Goal: Task Accomplishment & Management: Use online tool/utility

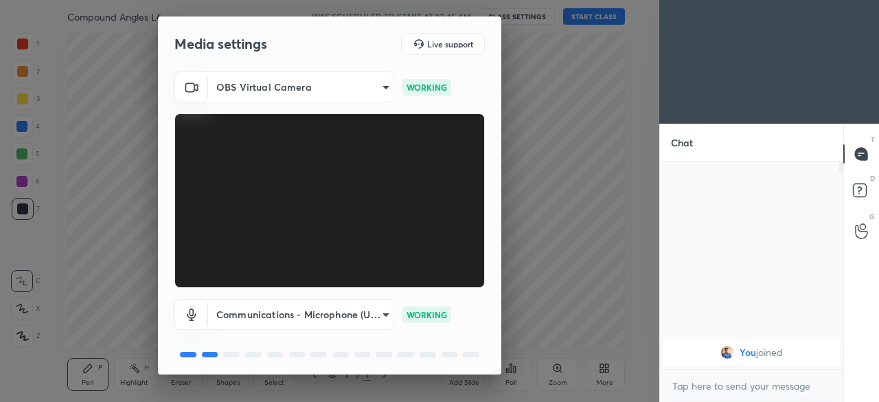
scroll to position [49, 0]
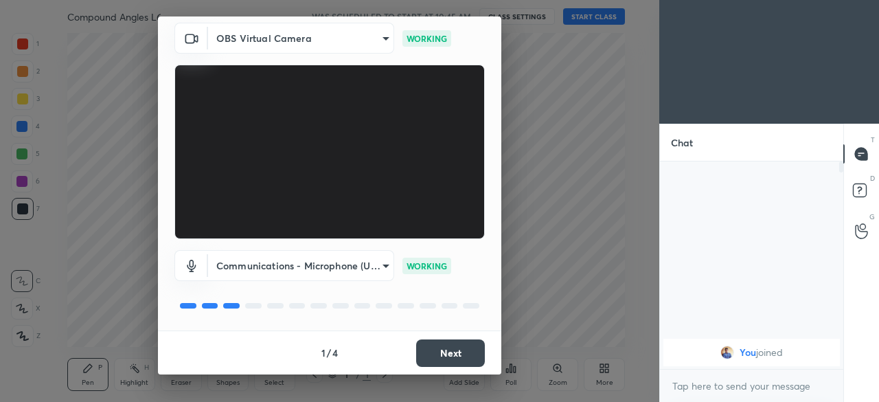
click at [445, 359] on button "Next" at bounding box center [450, 352] width 69 height 27
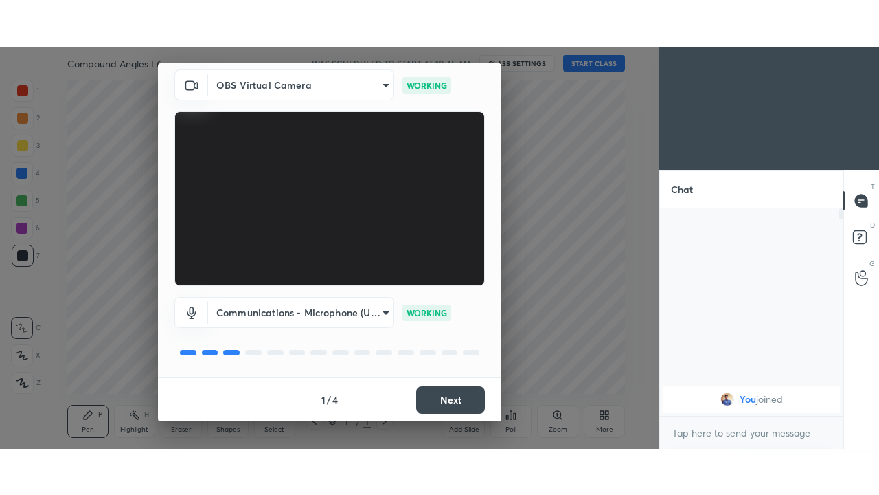
scroll to position [0, 0]
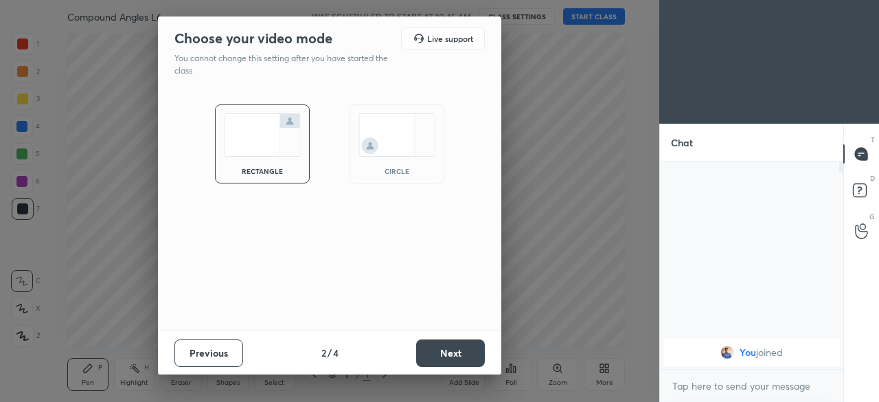
click at [448, 354] on button "Next" at bounding box center [450, 352] width 69 height 27
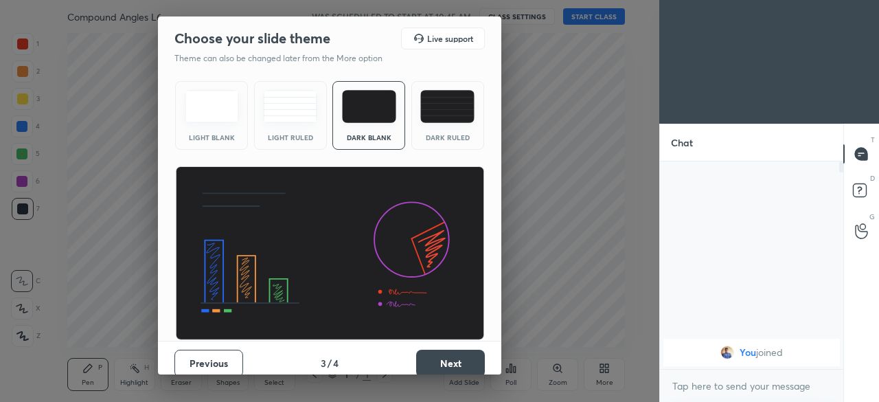
click at [447, 357] on button "Next" at bounding box center [450, 363] width 69 height 27
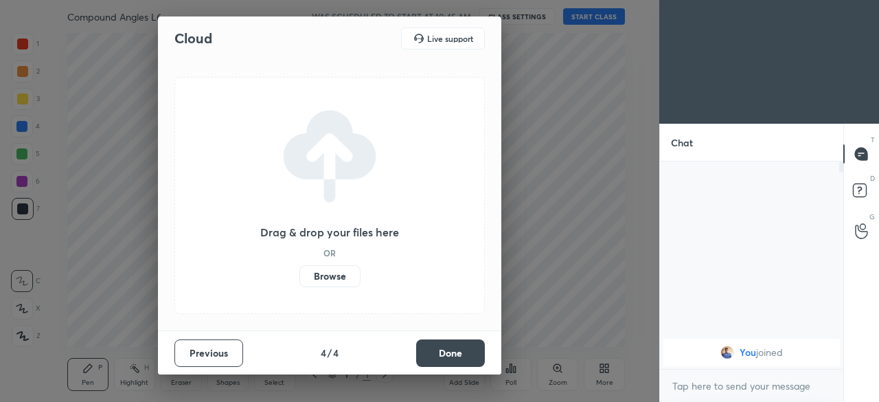
click at [448, 358] on button "Done" at bounding box center [450, 352] width 69 height 27
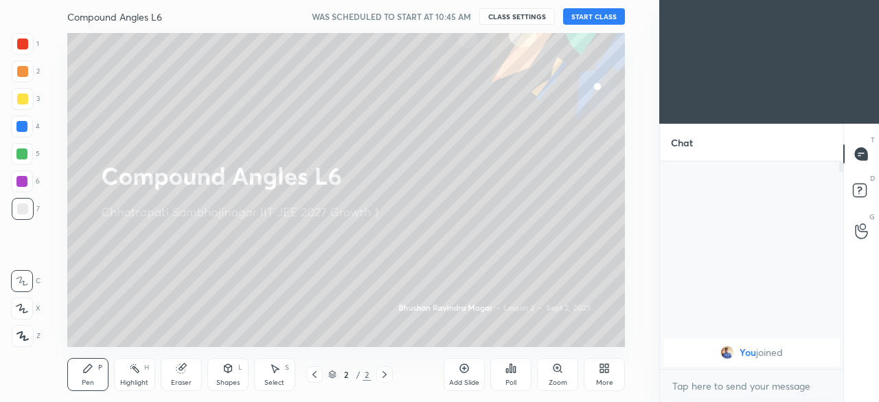
click at [600, 381] on div "More" at bounding box center [604, 382] width 17 height 7
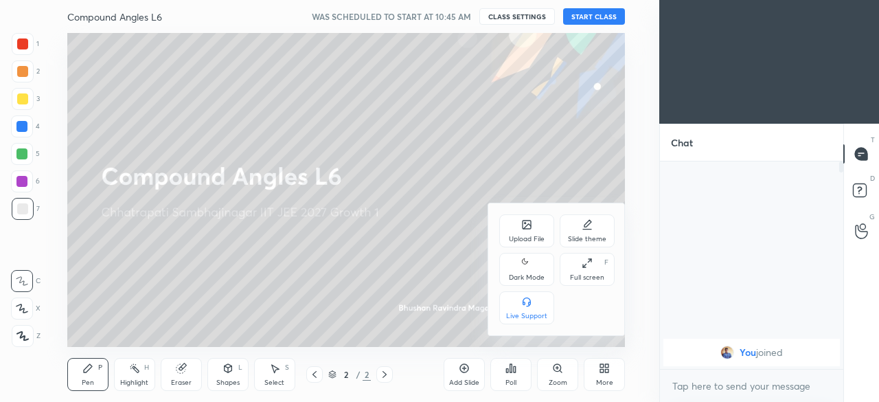
click at [524, 276] on div "Dark Mode" at bounding box center [527, 277] width 36 height 7
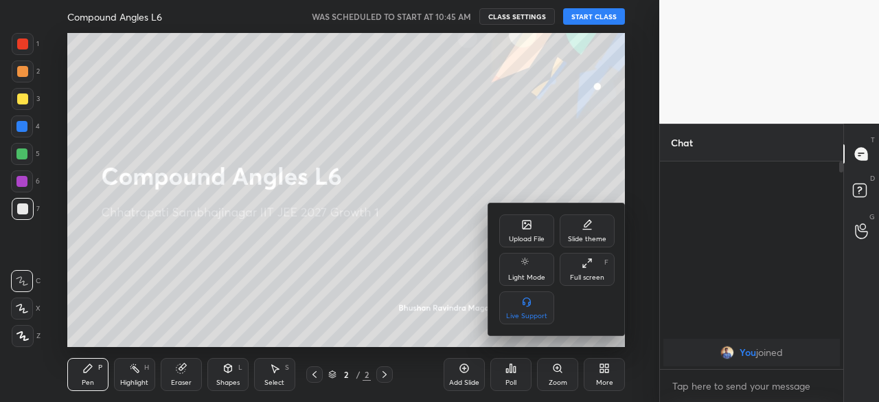
click at [581, 272] on div "Full screen F" at bounding box center [587, 269] width 55 height 33
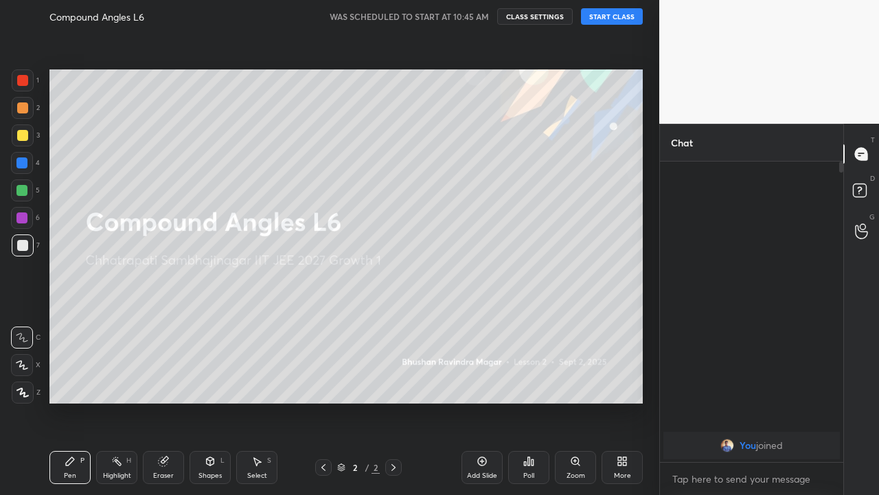
scroll to position [181, 179]
click at [493, 401] on div "Add Slide" at bounding box center [482, 475] width 30 height 7
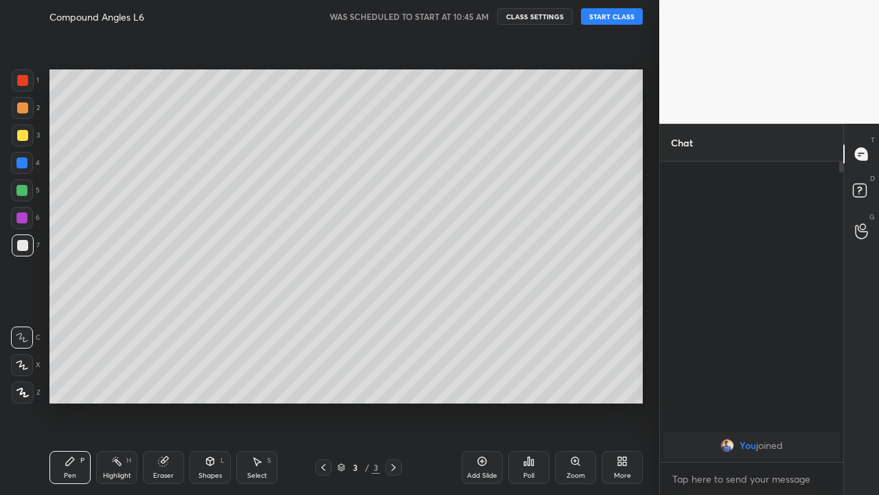
click at [616, 16] on button "START CLASS" at bounding box center [612, 16] width 62 height 16
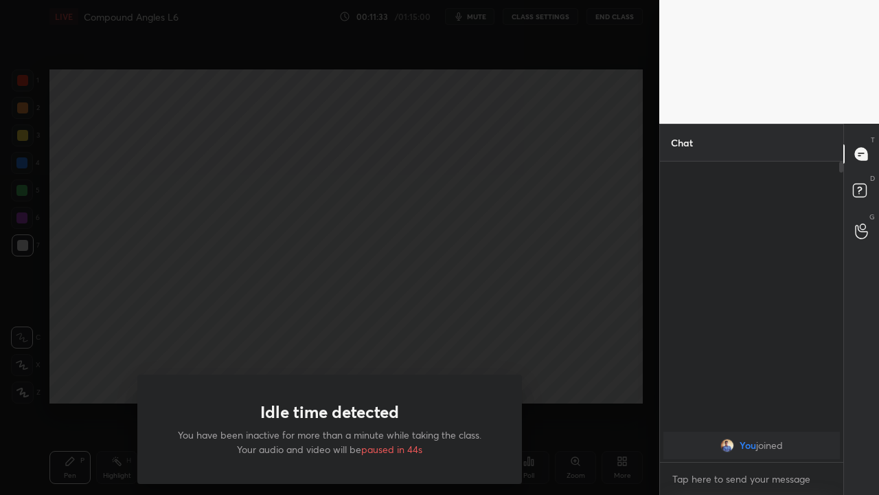
click at [581, 373] on div "Idle time detected You have been inactive for more than a minute while taking t…" at bounding box center [330, 247] width 660 height 495
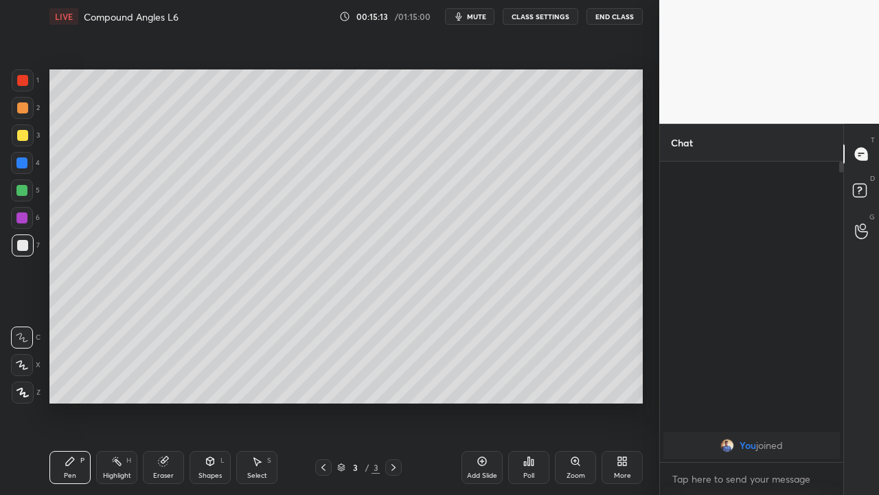
click at [475, 401] on div "Add Slide" at bounding box center [482, 467] width 41 height 33
click at [203, 401] on div "Shapes L" at bounding box center [210, 467] width 41 height 33
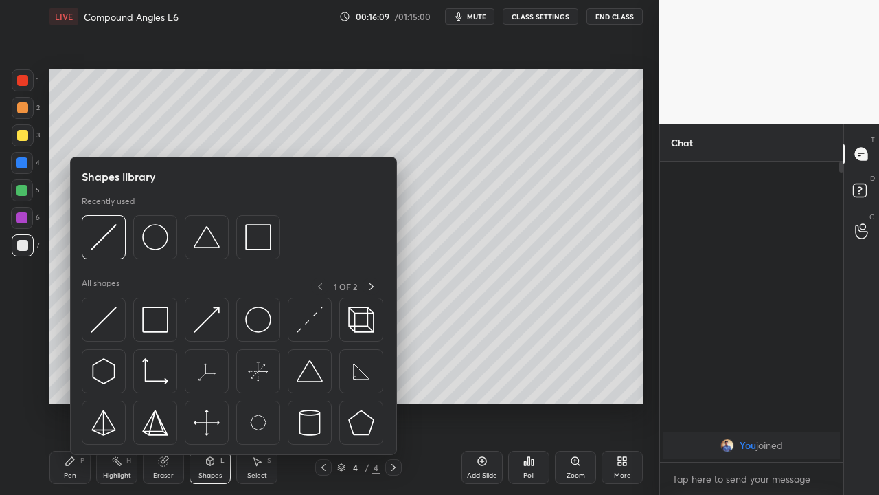
click at [212, 401] on icon at bounding box center [211, 461] width 8 height 8
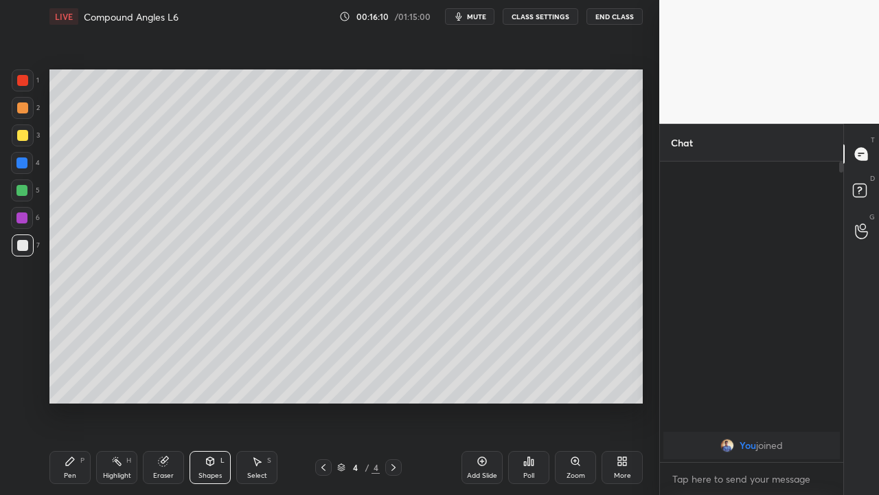
click at [155, 401] on div "Eraser" at bounding box center [163, 467] width 41 height 33
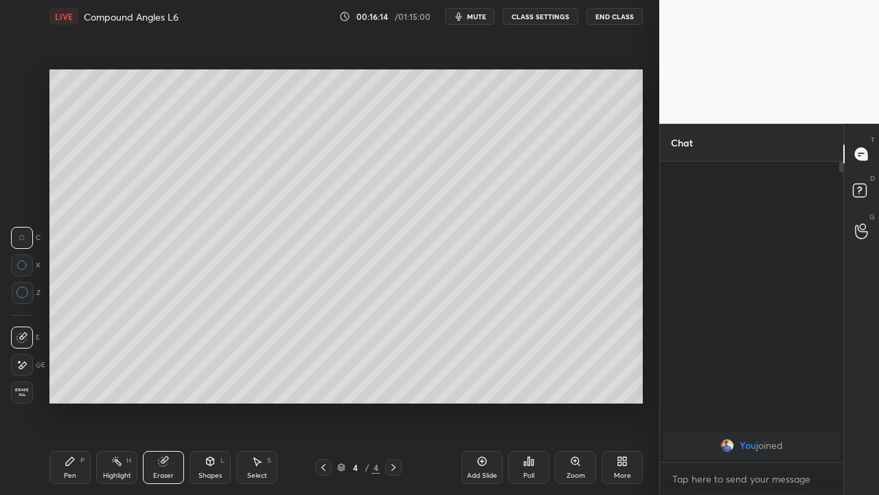
click at [69, 401] on div "Pen P" at bounding box center [69, 467] width 41 height 33
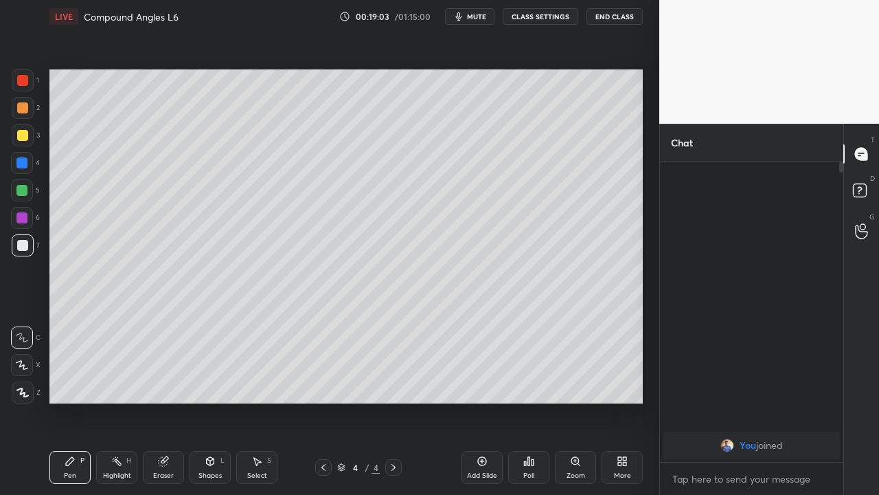
click at [646, 76] on div "Setting up your live class Poll for secs No correct answer Start poll" at bounding box center [346, 236] width 605 height 407
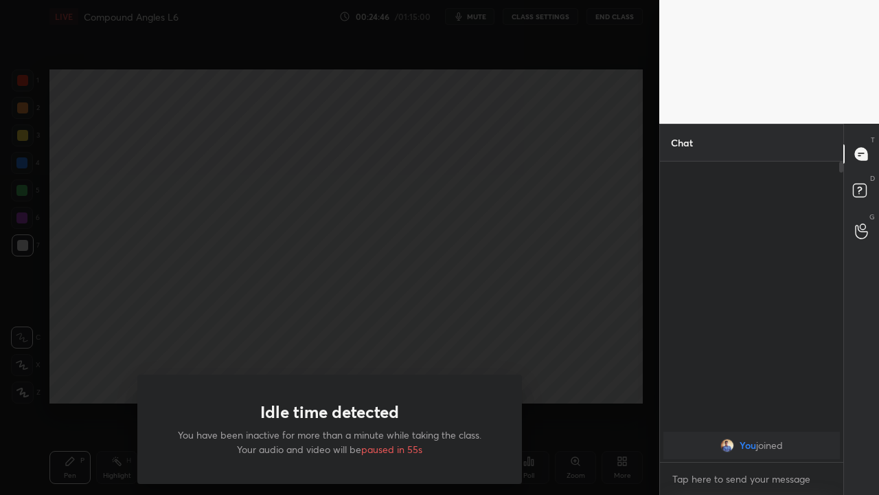
click at [72, 376] on div "Idle time detected You have been inactive for more than a minute while taking t…" at bounding box center [330, 247] width 660 height 495
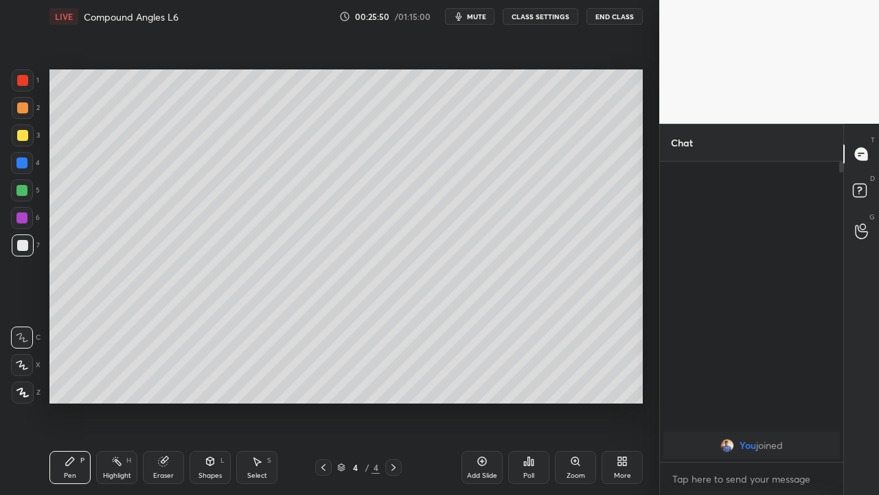
click at [478, 401] on icon at bounding box center [482, 461] width 9 height 9
click at [166, 401] on icon at bounding box center [165, 459] width 8 height 7
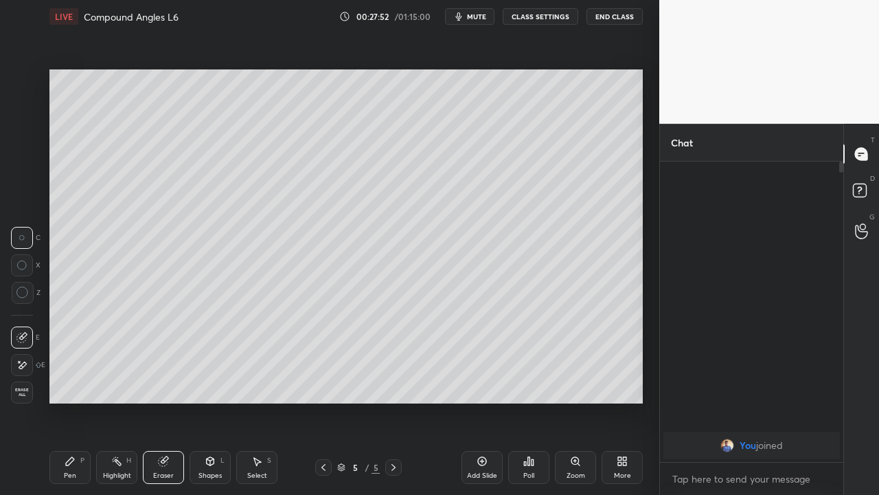
click at [73, 401] on div "Pen P" at bounding box center [69, 467] width 41 height 33
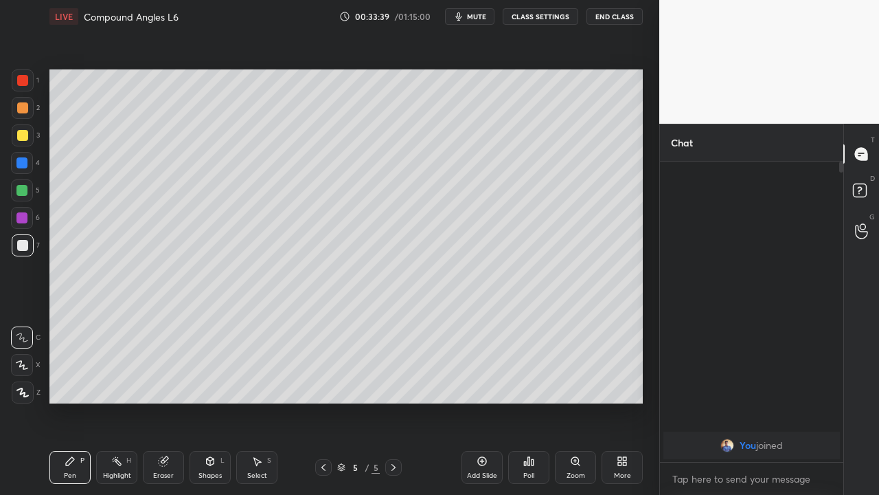
click at [166, 401] on icon at bounding box center [163, 461] width 9 height 9
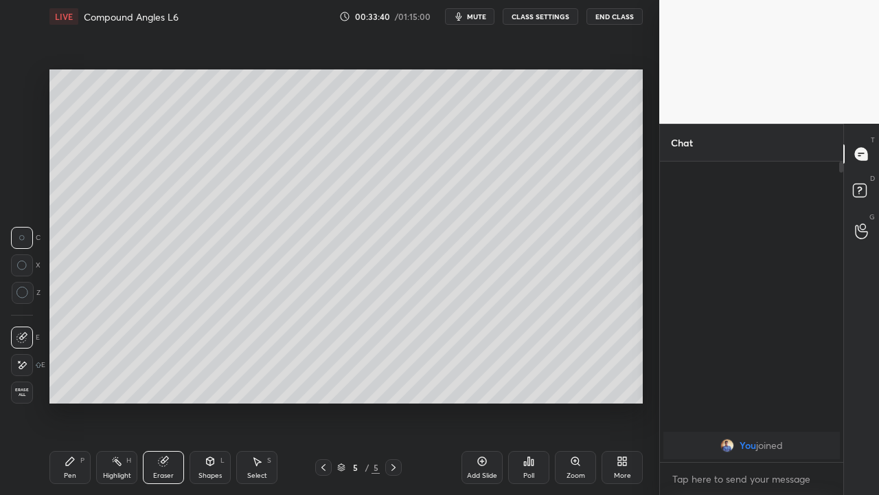
click at [249, 401] on div "Select S" at bounding box center [256, 467] width 41 height 33
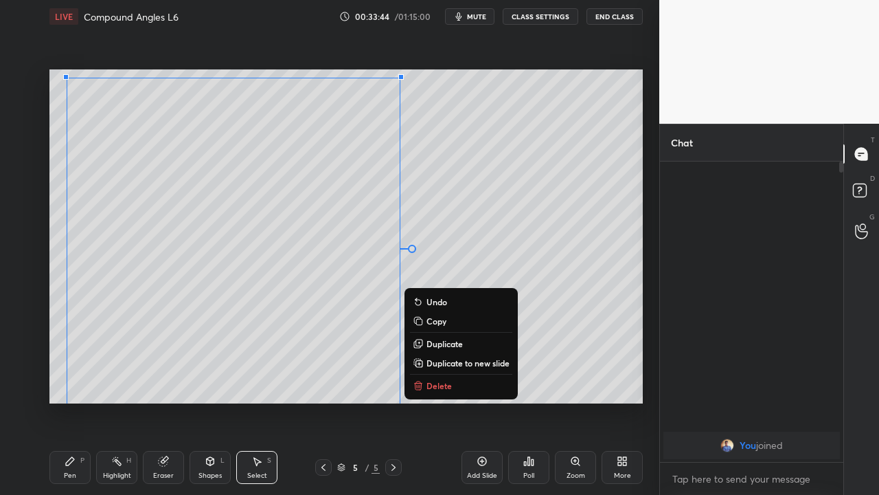
click at [426, 384] on button "Delete" at bounding box center [461, 385] width 102 height 16
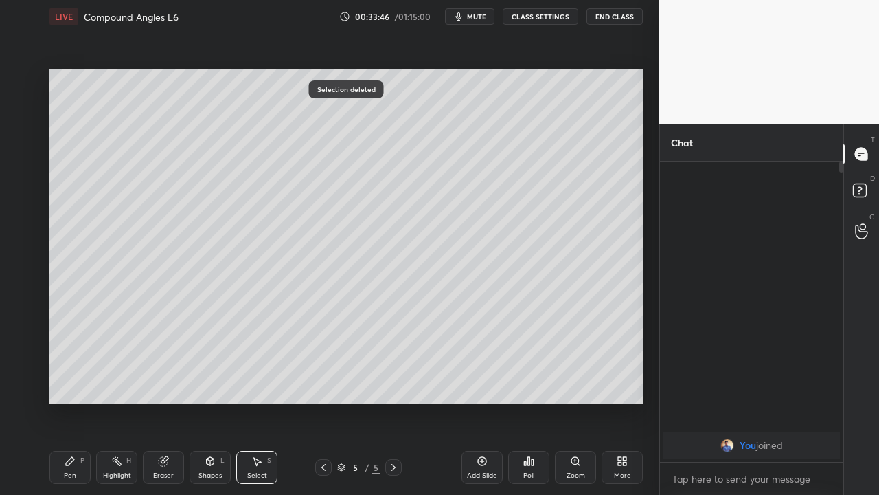
click at [74, 401] on div "Pen P" at bounding box center [69, 467] width 41 height 33
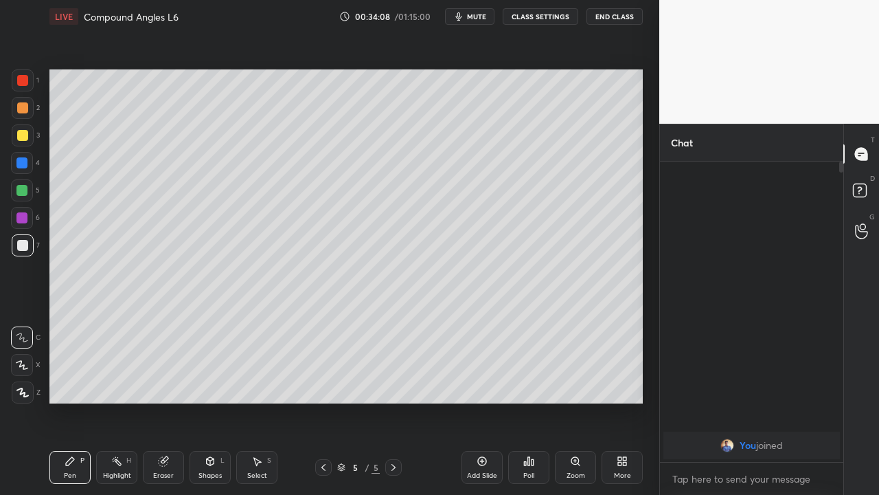
click at [161, 401] on div "Eraser" at bounding box center [163, 467] width 41 height 33
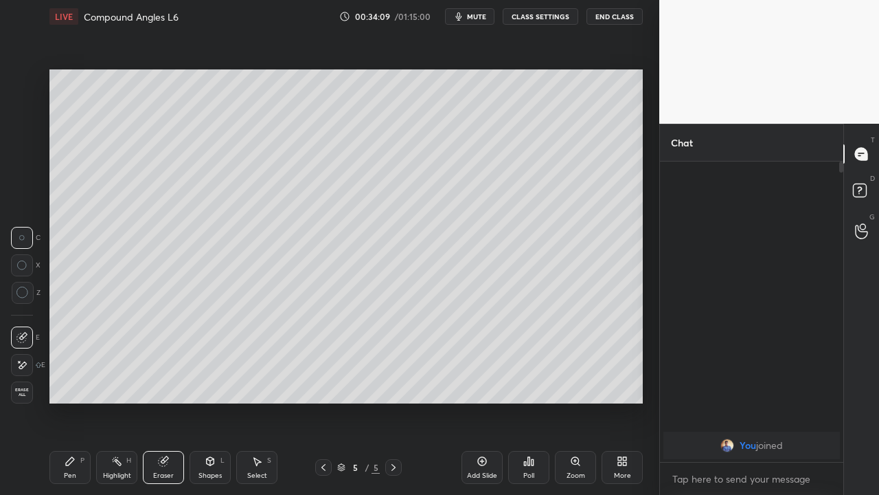
click at [70, 401] on div "Pen P" at bounding box center [69, 467] width 41 height 33
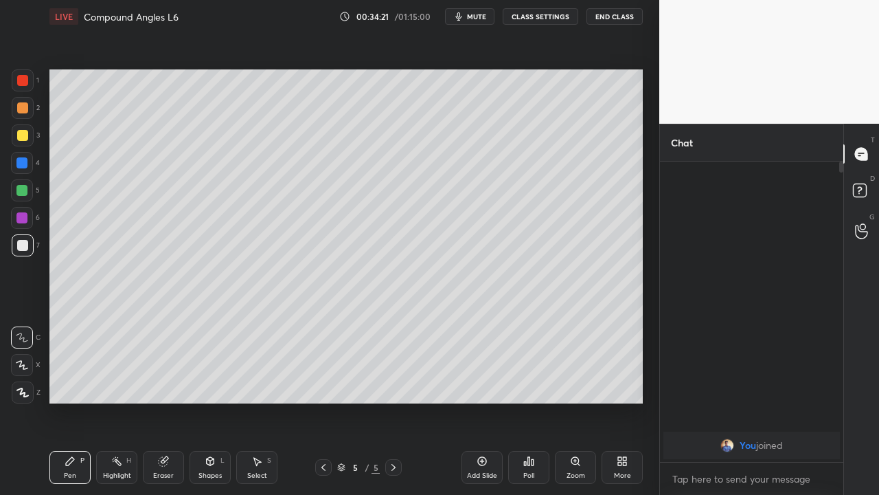
click at [258, 401] on icon at bounding box center [258, 462] width 8 height 8
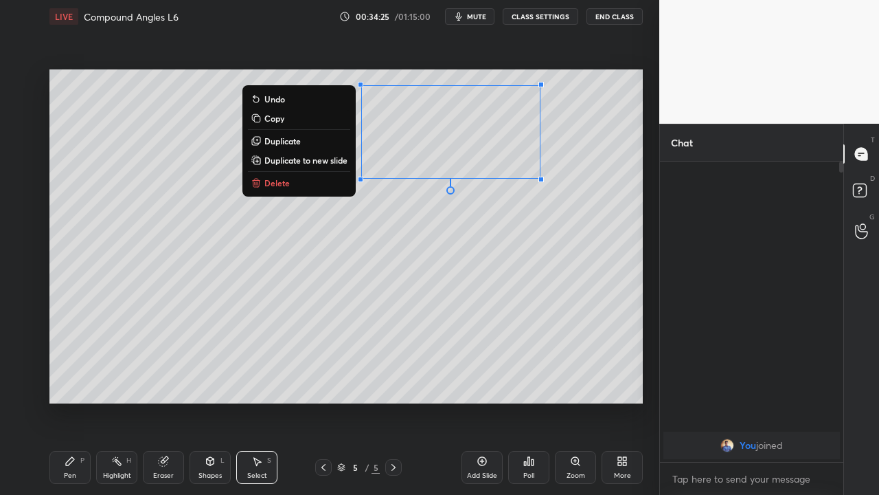
click at [309, 183] on button "Delete" at bounding box center [299, 183] width 102 height 16
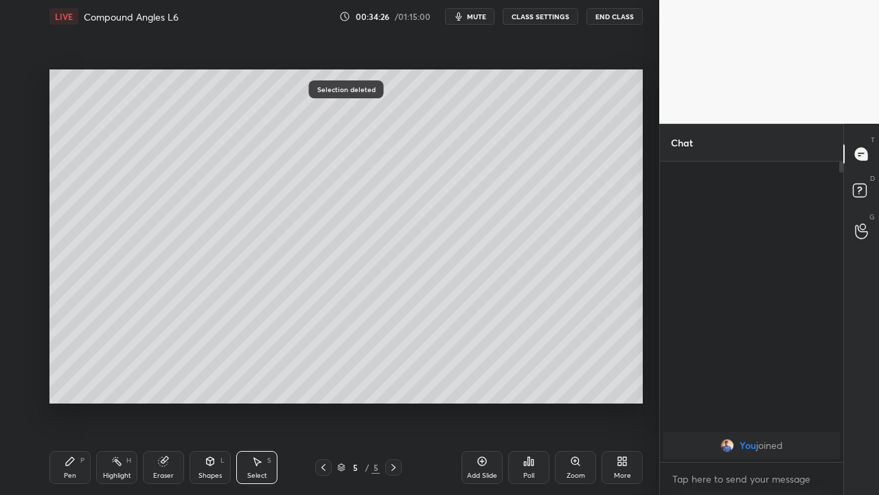
click at [78, 401] on div "Pen P" at bounding box center [69, 467] width 41 height 33
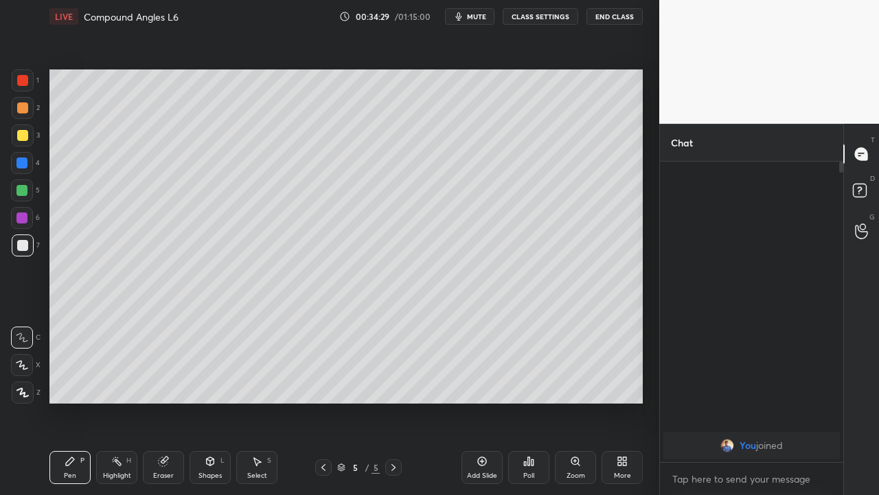
click at [265, 401] on div "Select S" at bounding box center [256, 467] width 41 height 33
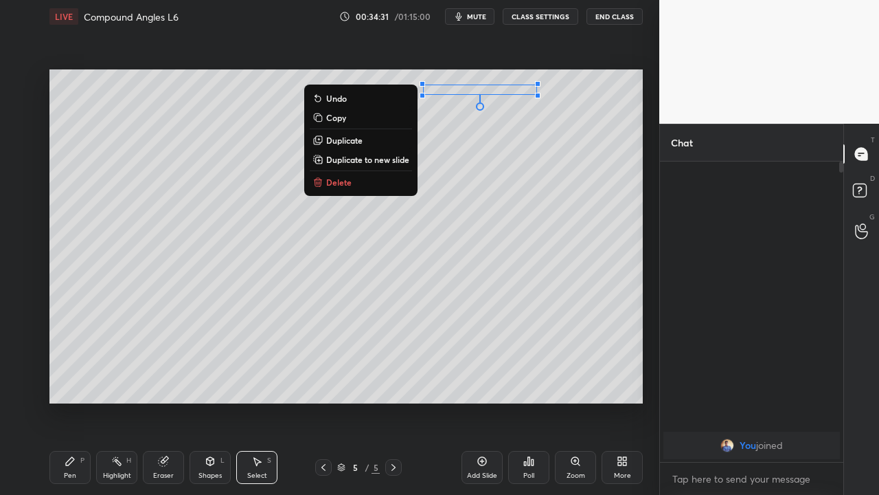
click at [364, 182] on button "Delete" at bounding box center [361, 182] width 102 height 16
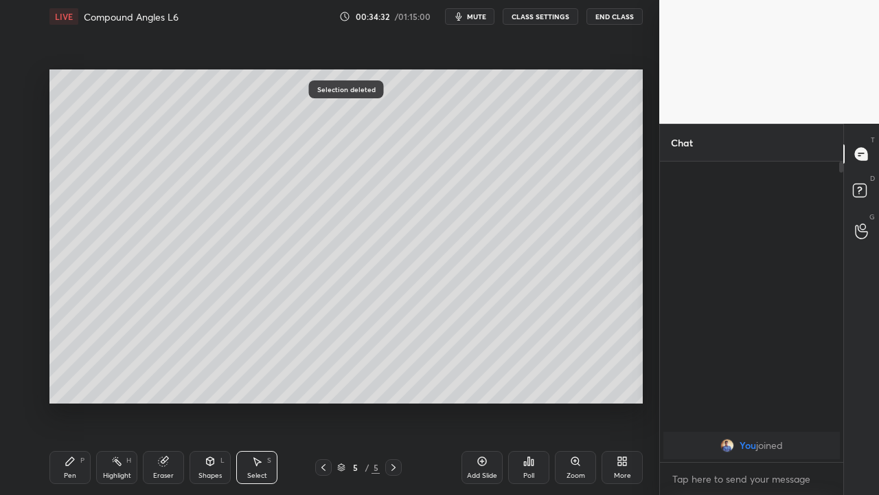
click at [81, 401] on div "Pen P" at bounding box center [69, 467] width 41 height 33
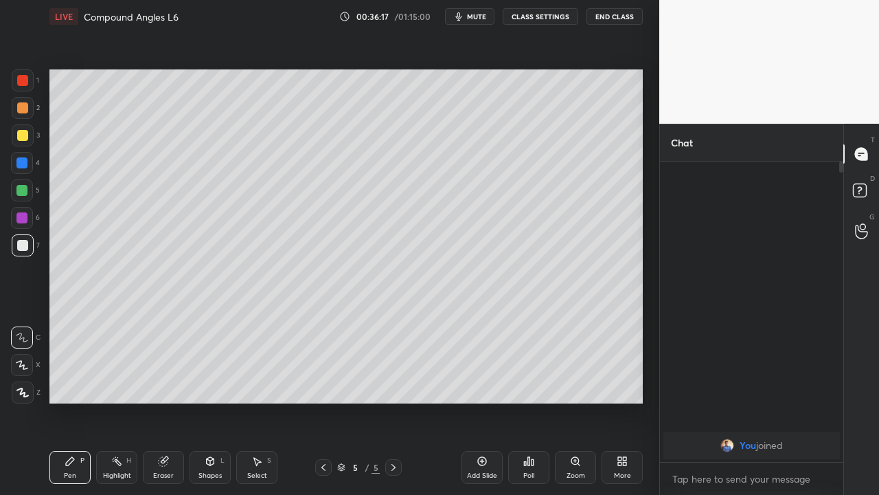
click at [482, 401] on icon at bounding box center [482, 461] width 9 height 9
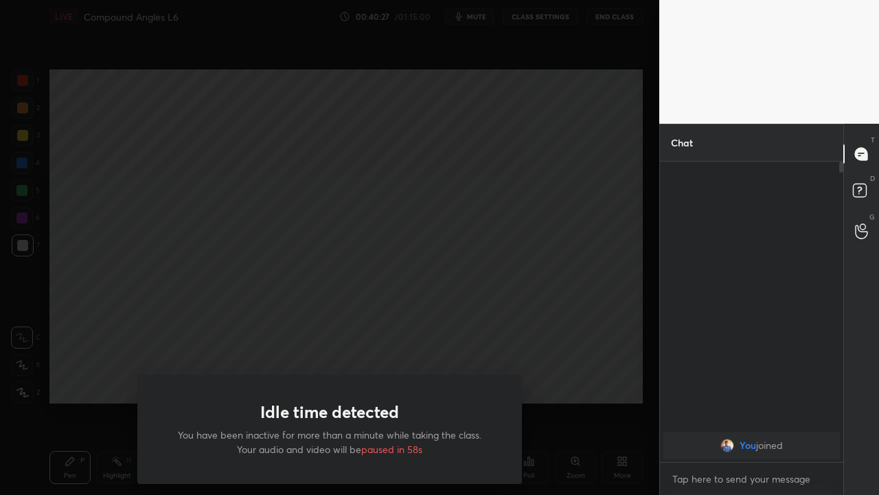
click at [76, 397] on div "Idle time detected You have been inactive for more than a minute while taking t…" at bounding box center [330, 247] width 660 height 495
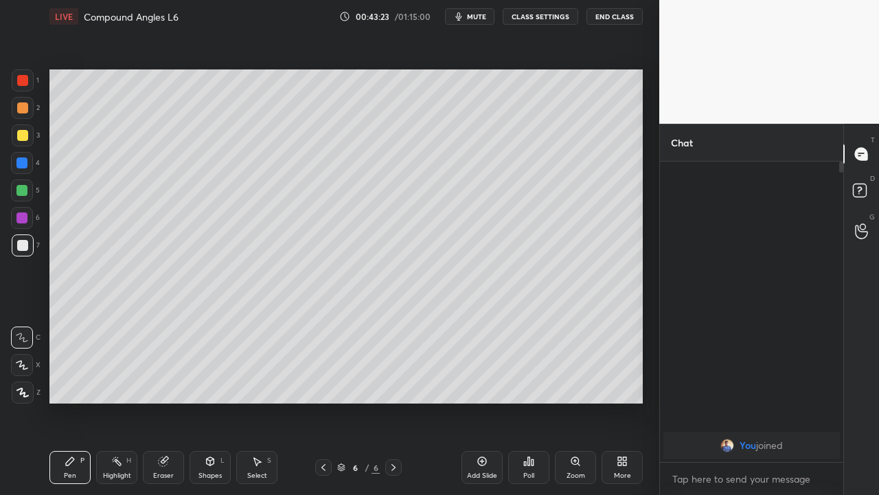
click at [251, 401] on icon at bounding box center [256, 461] width 11 height 11
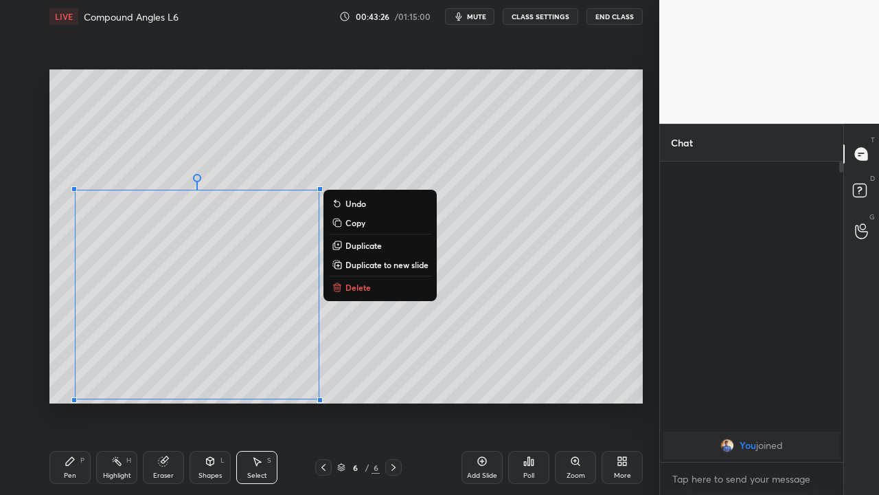
click at [350, 286] on p "Delete" at bounding box center [358, 287] width 25 height 11
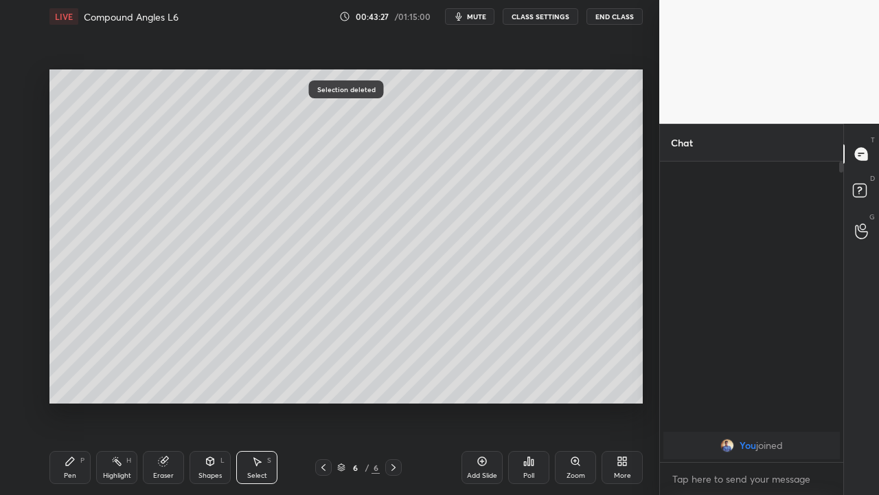
click at [75, 401] on icon at bounding box center [70, 461] width 11 height 11
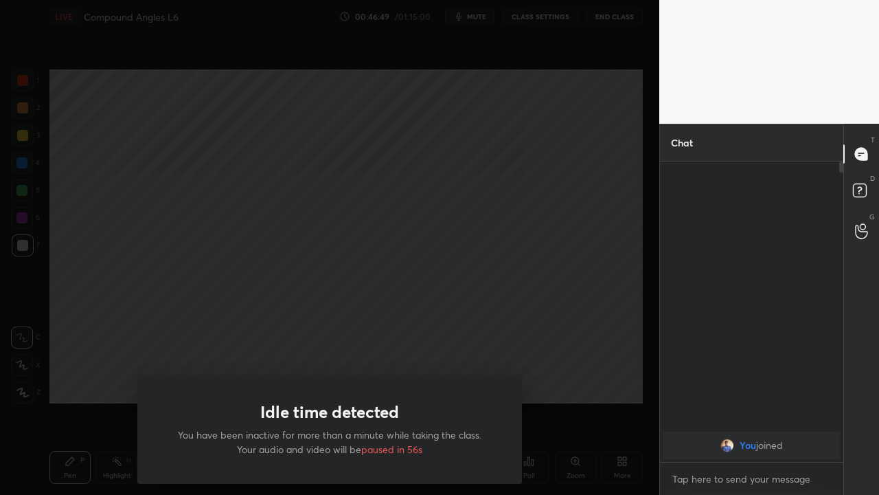
click at [80, 386] on div "Idle time detected You have been inactive for more than a minute while taking t…" at bounding box center [330, 247] width 660 height 495
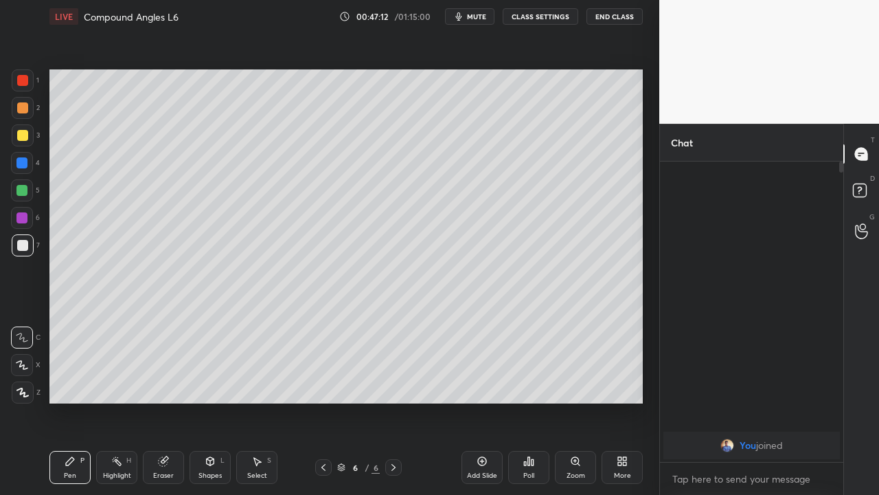
click at [476, 401] on div "Add Slide" at bounding box center [482, 475] width 30 height 7
click at [480, 401] on icon at bounding box center [482, 461] width 11 height 11
click at [324, 401] on icon at bounding box center [323, 467] width 11 height 11
click at [394, 401] on icon at bounding box center [393, 467] width 11 height 11
click at [204, 401] on div "Shapes L" at bounding box center [210, 467] width 41 height 33
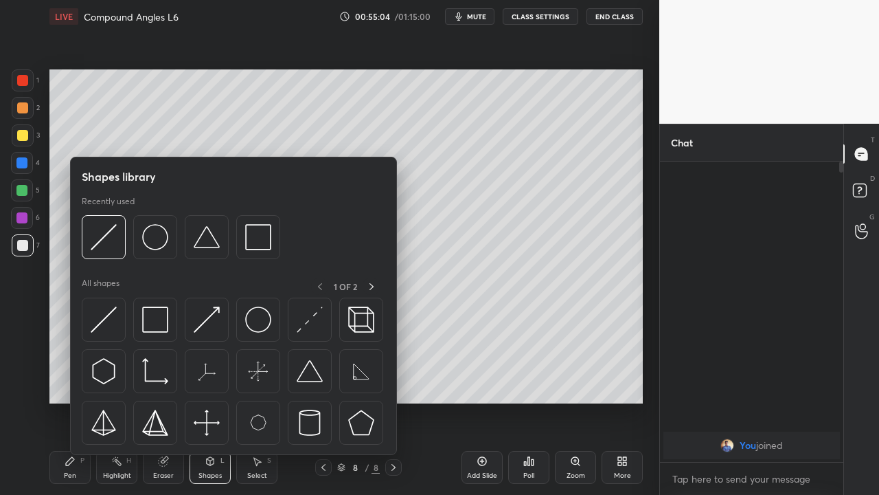
click at [160, 401] on div "Eraser" at bounding box center [163, 475] width 21 height 7
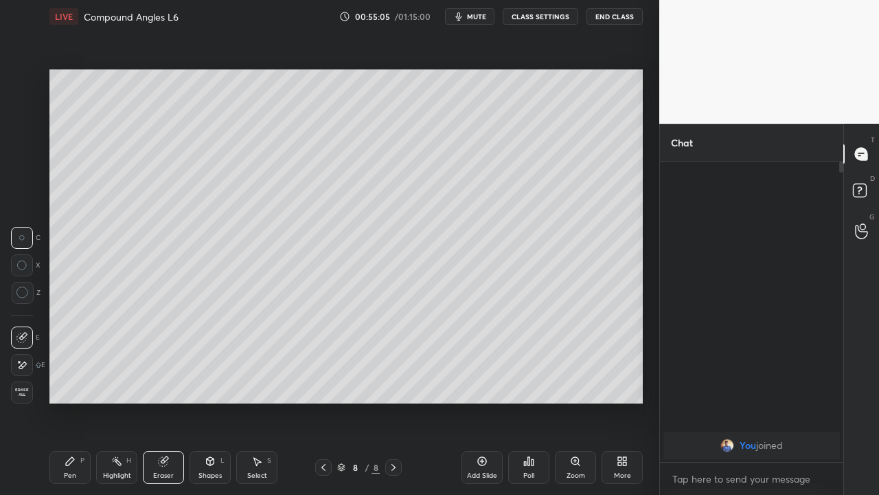
click at [251, 401] on div "Select S" at bounding box center [256, 467] width 41 height 33
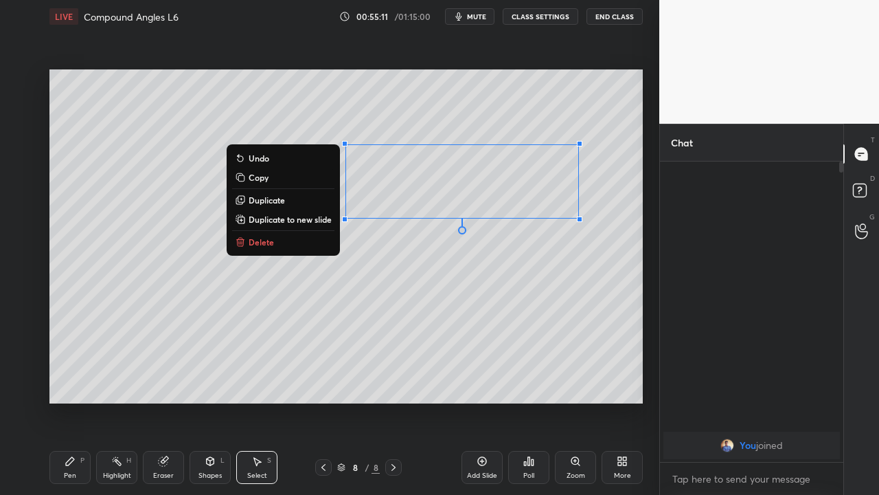
click at [428, 247] on div "0 ° Undo Copy Duplicate Duplicate to new slide Delete" at bounding box center [346, 236] width 594 height 334
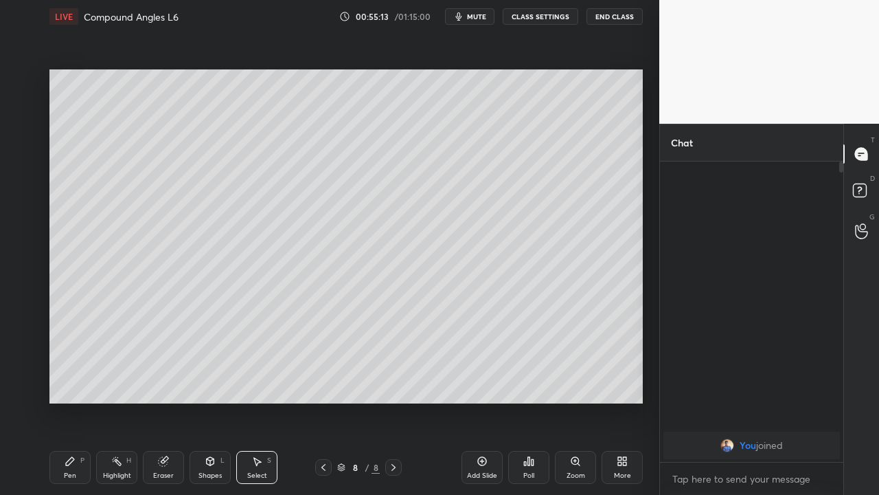
click at [78, 401] on div "Pen P" at bounding box center [69, 467] width 41 height 33
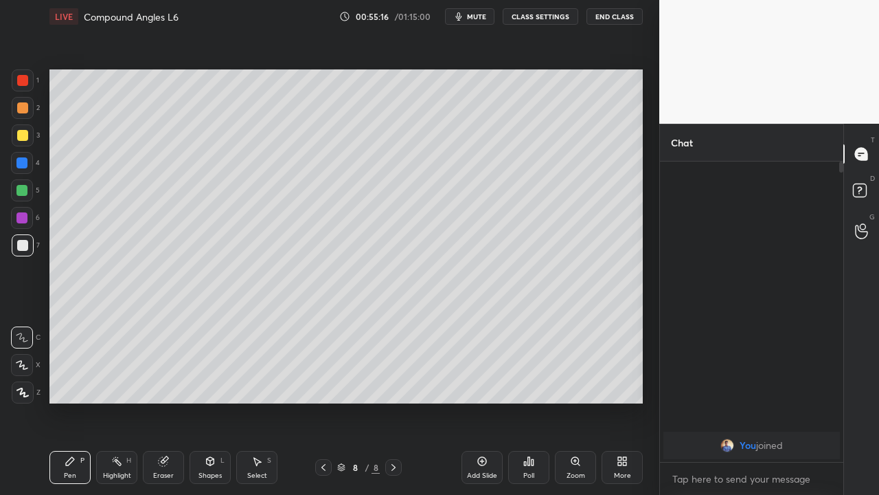
click at [172, 401] on div "Eraser" at bounding box center [163, 467] width 41 height 33
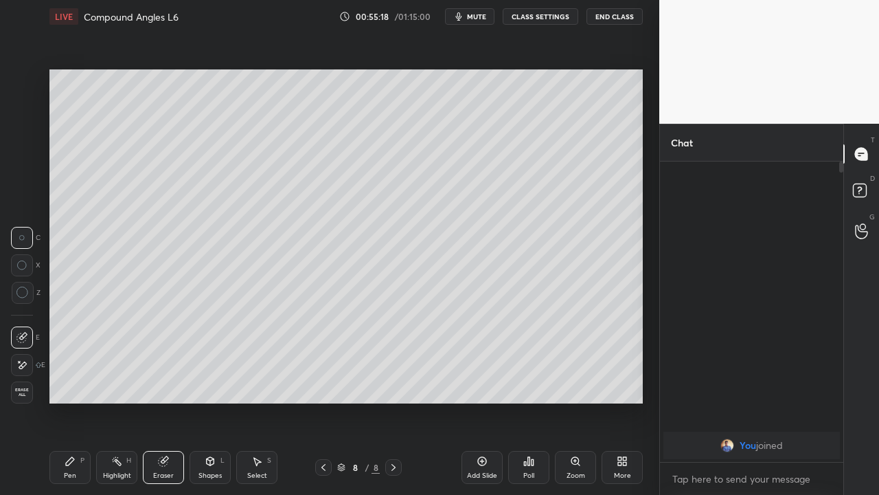
click at [73, 401] on div "Pen P" at bounding box center [69, 467] width 41 height 33
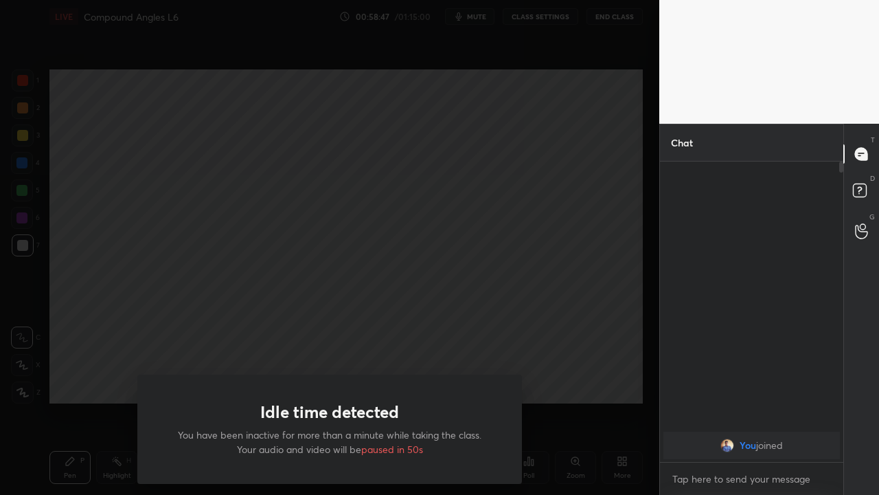
click at [76, 379] on div "Idle time detected You have been inactive for more than a minute while taking t…" at bounding box center [330, 247] width 660 height 495
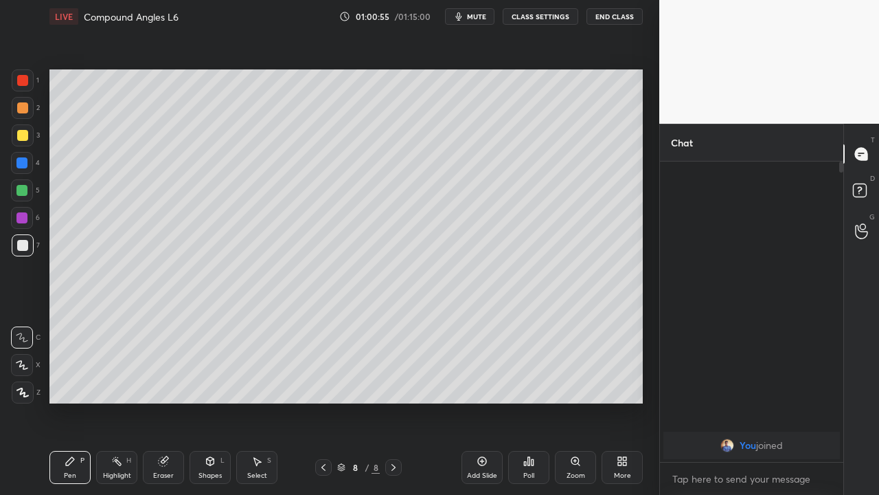
click at [468, 401] on div "Add Slide" at bounding box center [482, 467] width 41 height 33
click at [162, 401] on div "Eraser" at bounding box center [163, 467] width 41 height 33
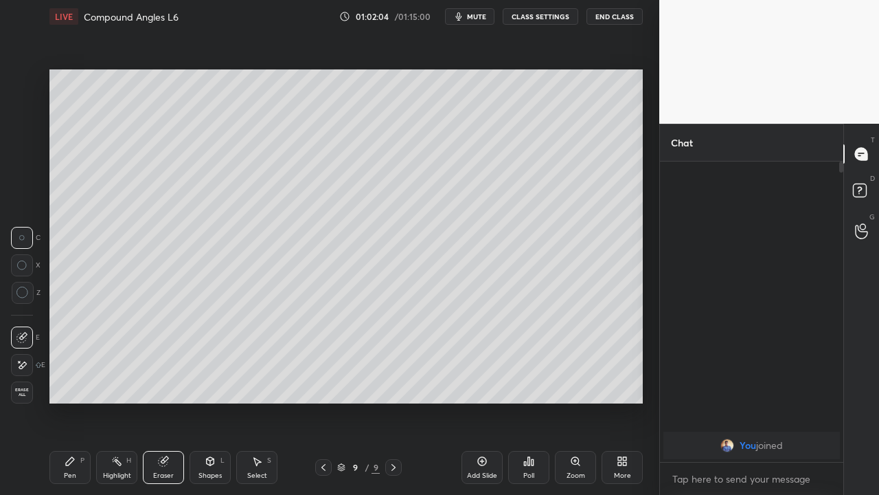
click at [71, 401] on div "Pen P" at bounding box center [69, 467] width 41 height 33
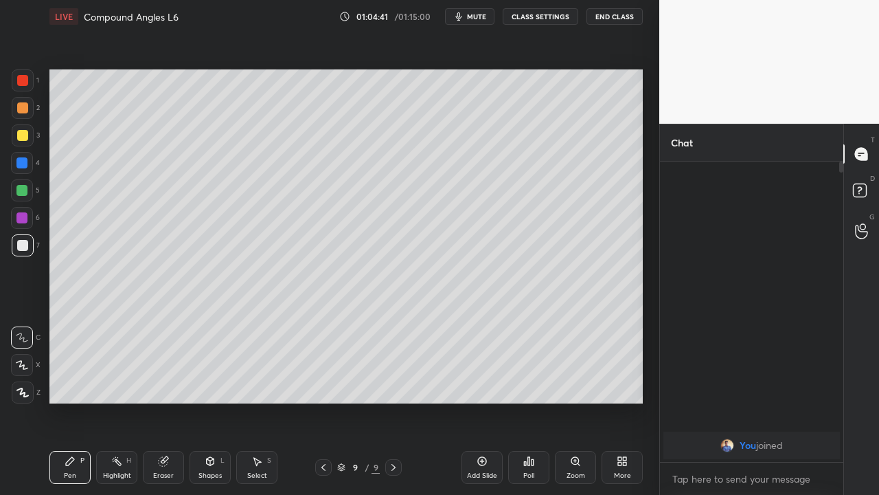
click at [623, 23] on button "End Class" at bounding box center [615, 16] width 56 height 16
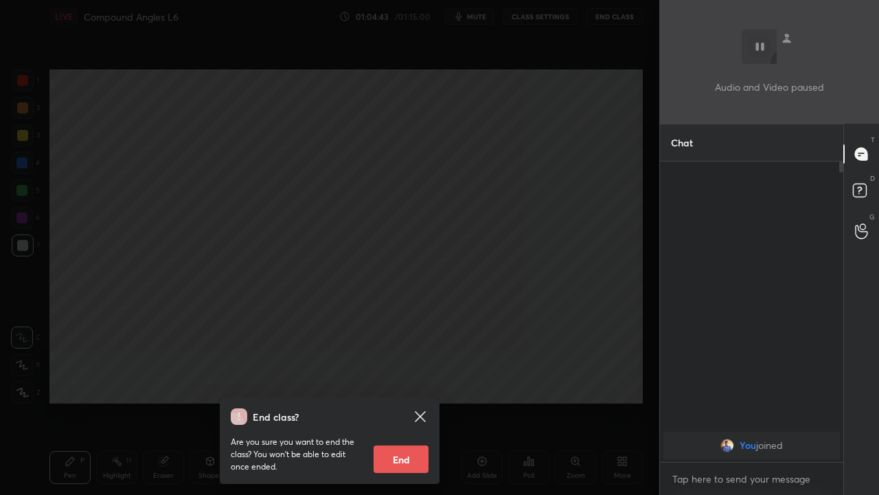
click at [410, 401] on button "End" at bounding box center [401, 458] width 55 height 27
type textarea "x"
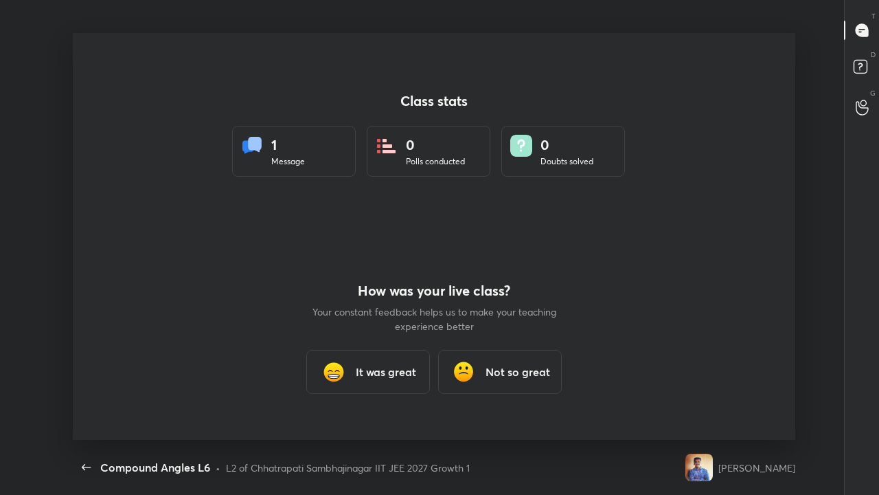
scroll to position [0, 0]
click at [88, 401] on icon "button" at bounding box center [86, 467] width 16 height 16
